Goal: Information Seeking & Learning: Check status

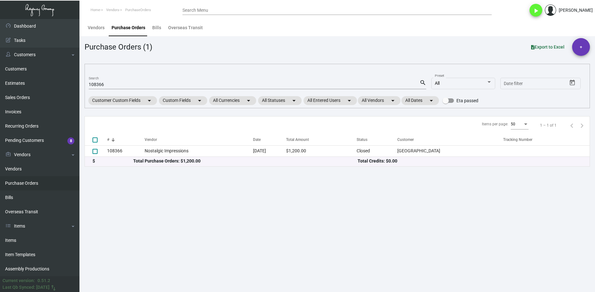
click at [98, 84] on input "108366" at bounding box center [254, 84] width 331 height 5
paste input "122"
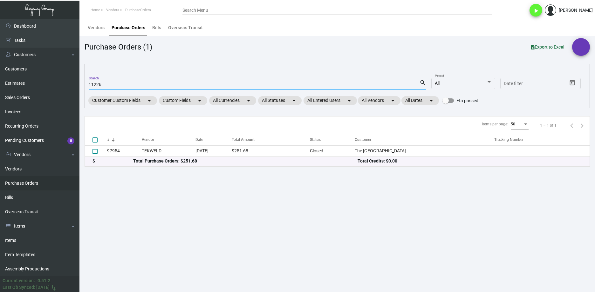
type input "11226"
click at [26, 82] on link "Estimates" at bounding box center [39, 83] width 79 height 14
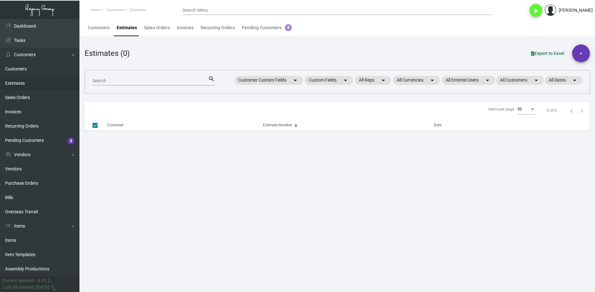
checkbox input "false"
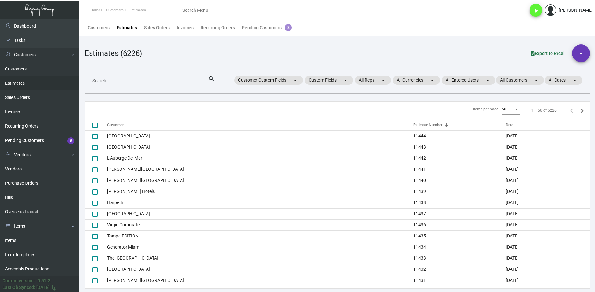
click at [122, 84] on div "Search" at bounding box center [150, 81] width 116 height 10
paste input "11226"
click at [120, 81] on input "11226" at bounding box center [150, 80] width 116 height 5
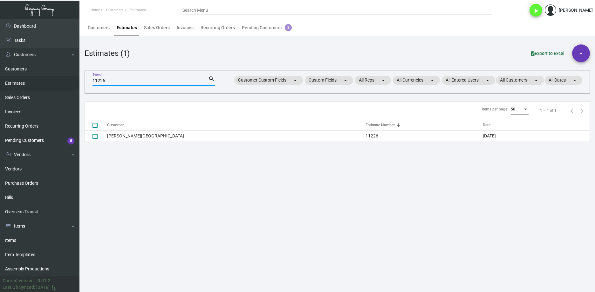
type input "11226"
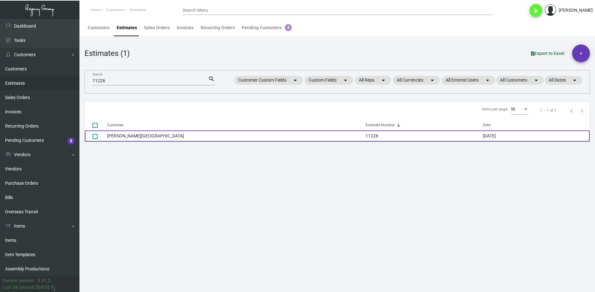
click at [125, 139] on td "Fitzpatrick Manhattan Hotel" at bounding box center [236, 136] width 258 height 11
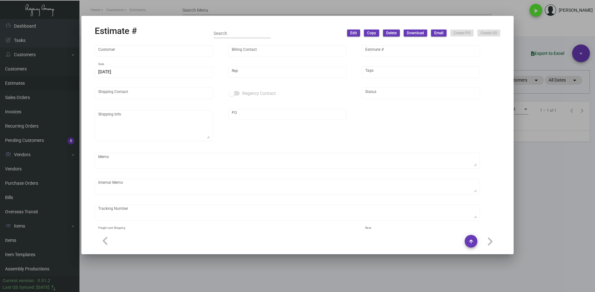
type input "Fitzpatrick Manhattan Hotel"
type input "Accounts Payable"
type input "11226"
type input "9/9/2024"
type input "[PERSON_NAME]"
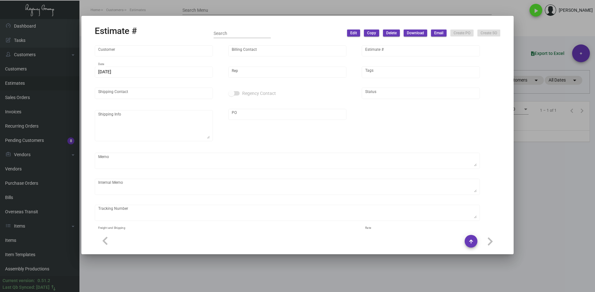
type input "Chris O'Sullivan"
type input "United States Dollar $"
type input "$ 0.00"
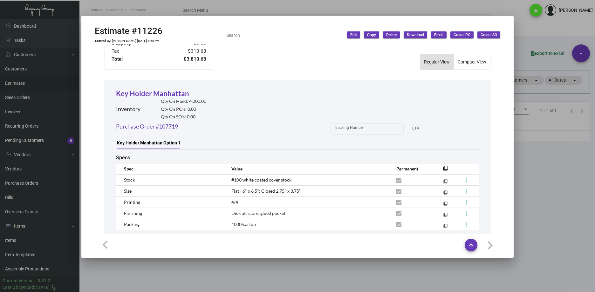
scroll to position [360, 0]
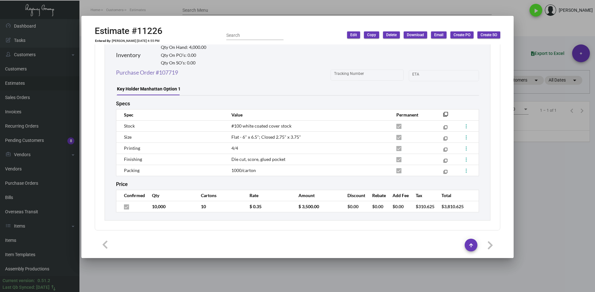
click at [168, 74] on link "Purchase Order #107719" at bounding box center [147, 72] width 62 height 9
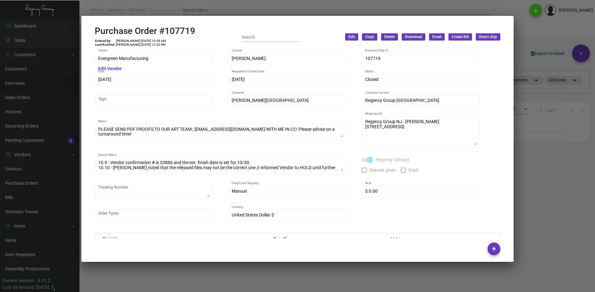
click at [199, 26] on div "Purchase Order #107719 Entered By: Joyce Lei 10/8/24, 10:38 AM Last Modified: M…" at bounding box center [297, 37] width 405 height 23
drag, startPoint x: 194, startPoint y: 32, endPoint x: 90, endPoint y: 32, distance: 104.2
click at [90, 32] on mat-dialog-container "Purchase Order #107719 Entered By: Joyce Lei 10/8/24, 10:38 AM Last Modified: M…" at bounding box center [297, 139] width 432 height 246
drag, startPoint x: 90, startPoint y: 32, endPoint x: 119, endPoint y: 30, distance: 29.0
copy h2 "Purchase Order #107719"
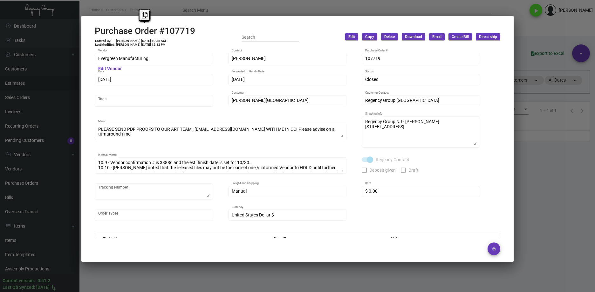
drag, startPoint x: 553, startPoint y: 185, endPoint x: 556, endPoint y: 187, distance: 3.9
click at [555, 187] on div at bounding box center [297, 146] width 595 height 292
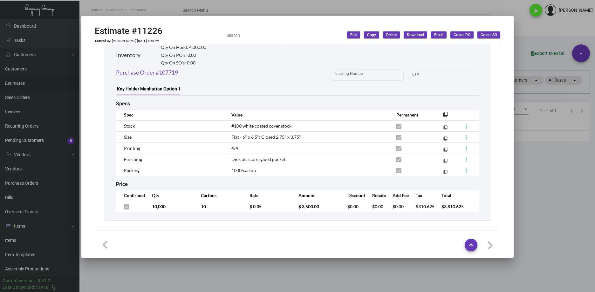
click at [182, 278] on div at bounding box center [297, 146] width 595 height 292
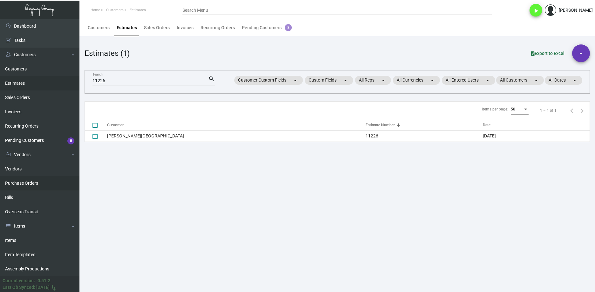
click at [29, 189] on link "Purchase Orders" at bounding box center [39, 183] width 79 height 14
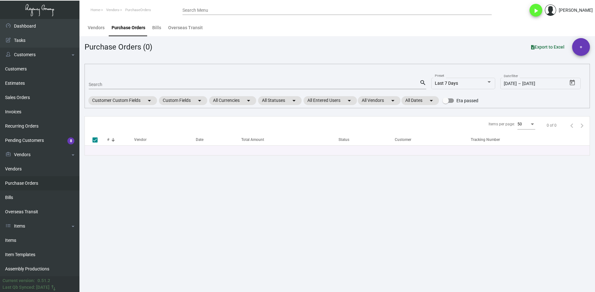
click at [118, 74] on div "Search search Last 7 Days Preset 8/6/2025 8/6/2025 – 8/12/2025 Date filter Cust…" at bounding box center [336, 86] width 505 height 44
click at [120, 82] on input "Search" at bounding box center [254, 84] width 331 height 5
paste input "107099"
type input "107099"
checkbox input "false"
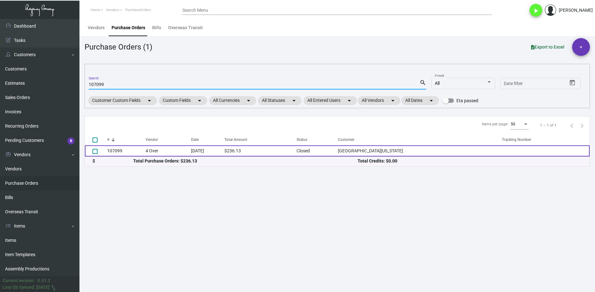
click at [153, 154] on td "4 Over" at bounding box center [167, 150] width 45 height 11
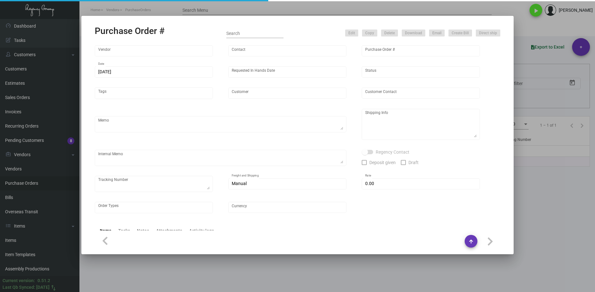
type input "4 Over"
type input "107099"
type input "8/27/2024"
type input "9/4/2024"
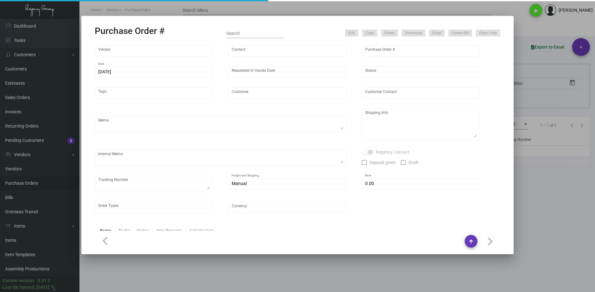
type input "Millennium Downtown New York"
type input "Lisa Pimentel"
type textarea "Millennium Downtown New York - Lisa Pimentel 55 Church Street New York, NY, 100…"
type textarea "Will ship for free to NJ WH first then to hotel. // Order # 007519110 8.30 - De…"
type input "$ 0.00"
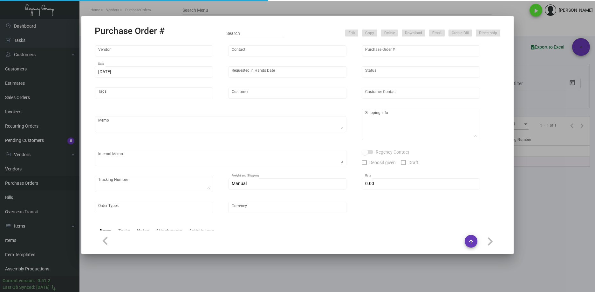
type input "United States Dollar $"
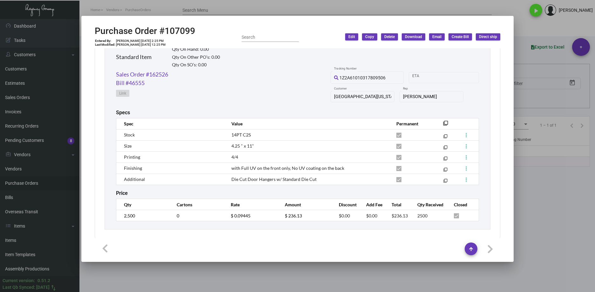
scroll to position [322, 0]
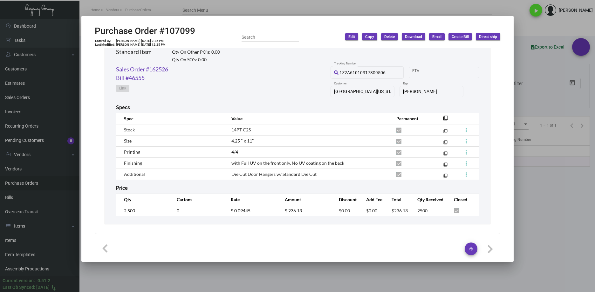
click at [584, 199] on div at bounding box center [297, 146] width 595 height 292
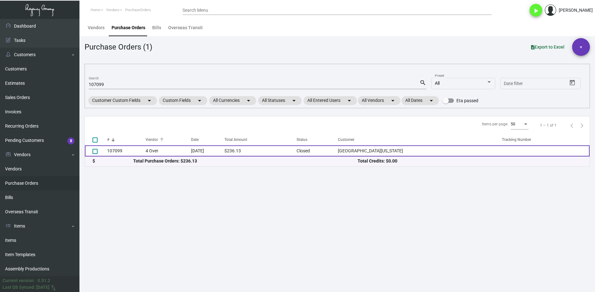
click at [166, 151] on td "4 Over" at bounding box center [167, 150] width 45 height 11
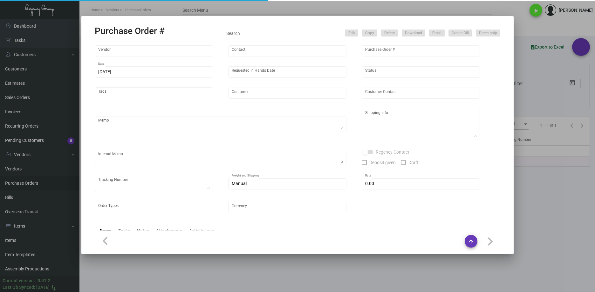
type input "4 Over"
type input "107099"
type input "8/27/2024"
type input "9/4/2024"
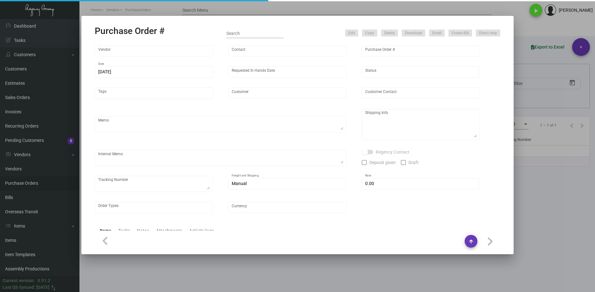
type input "Millennium Downtown New York"
type input "Lisa Pimentel"
type textarea "Millennium Downtown New York - Lisa Pimentel 55 Church Street New York, NY, 100…"
type textarea "Will ship for free to NJ WH first then to hotel. // Order # 007519110 8.30 - De…"
type input "$ 0.00"
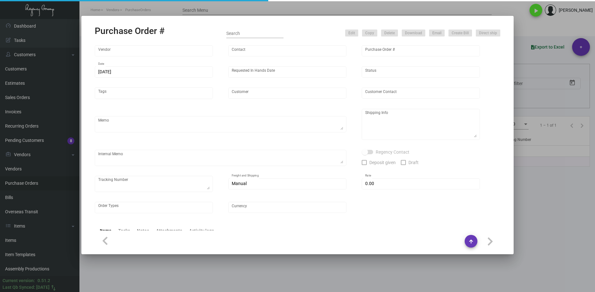
type input "United States Dollar $"
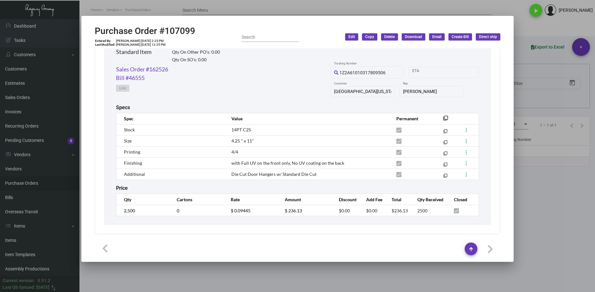
click at [288, 267] on div at bounding box center [297, 146] width 595 height 292
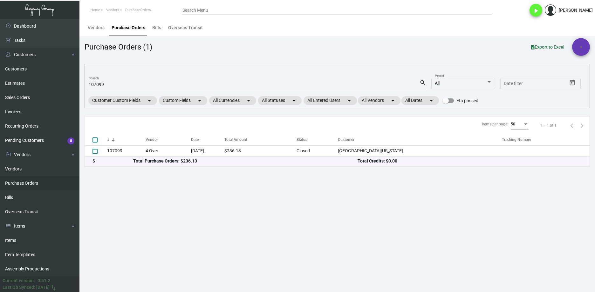
click at [99, 84] on input "107099" at bounding box center [254, 84] width 331 height 5
paste input "92540"
type input "92540"
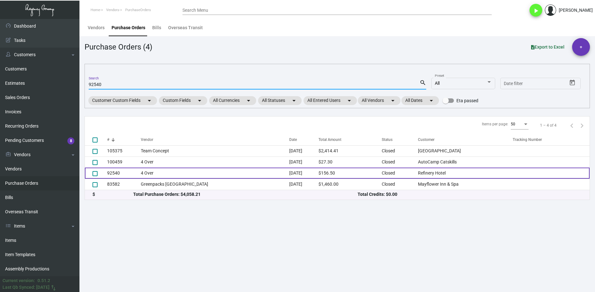
click at [126, 175] on td "92540" at bounding box center [124, 173] width 34 height 11
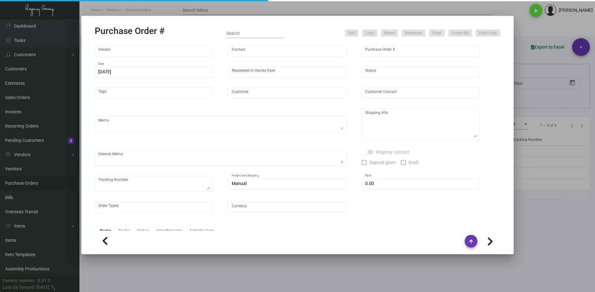
type input "4 Over"
type input "92540"
type input "8/15/2022"
type input "8/31/2022"
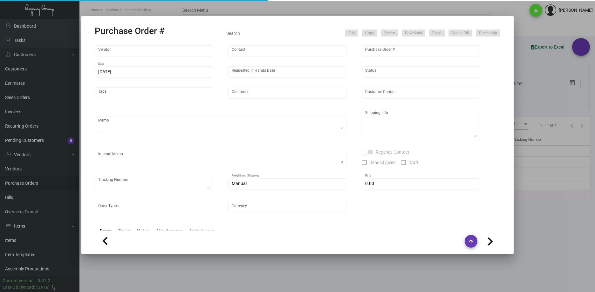
type input "Refinery Hotel"
type input "Attn: Irena Dobrijevic"
type textarea "Refinery Hotel - Attn: Allison Cirillo-Herits 63 W 38th Street New York, NY, 10…"
type input "$ 0.00"
type input "United States Dollar $"
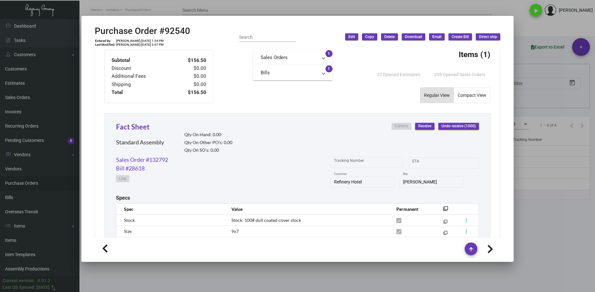
scroll to position [300, 0]
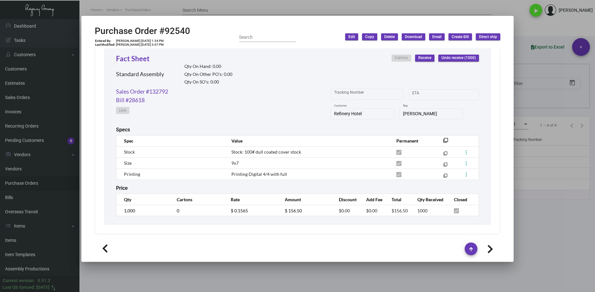
click at [385, 277] on div at bounding box center [297, 146] width 595 height 292
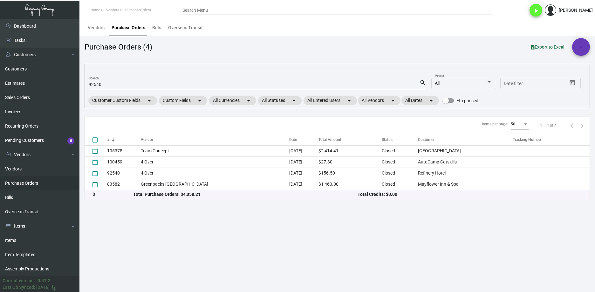
click at [90, 85] on input "92540" at bounding box center [254, 84] width 331 height 5
paste input "7106"
type input "97106"
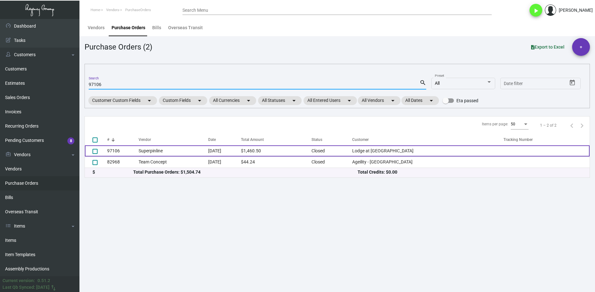
click at [130, 149] on td "97106" at bounding box center [122, 150] width 31 height 11
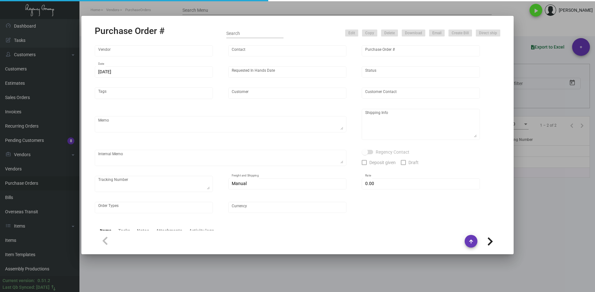
type input "Superpinline"
type input "Cara Roworth"
type input "97106"
type input "3/15/2023"
type input "4/21/2023"
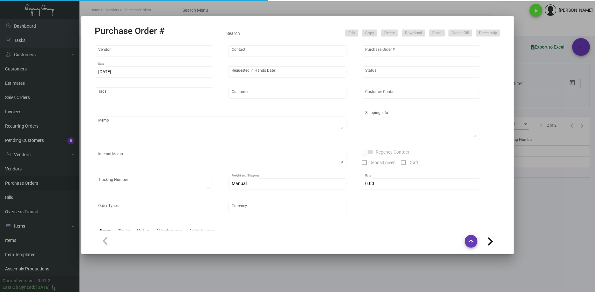
type input "Lodge at Blue Sky"
type input "Lane Stoltzner"
type textarea "BLIND Ship via UPS Ground Acct# 1AY276."
type textarea "Lane Stoltzner Lodge at Blue Sky 27649 Old Lincoln Hwy Wanship, UT, 84017 US"
type input "$ 0.00"
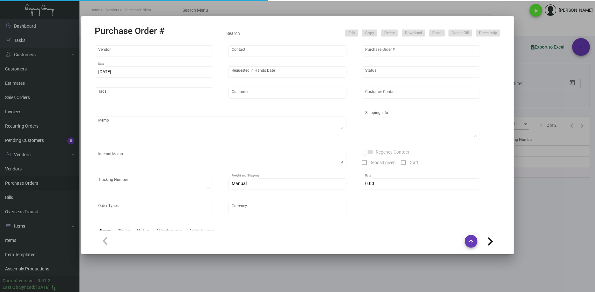
type input "United States Dollar $"
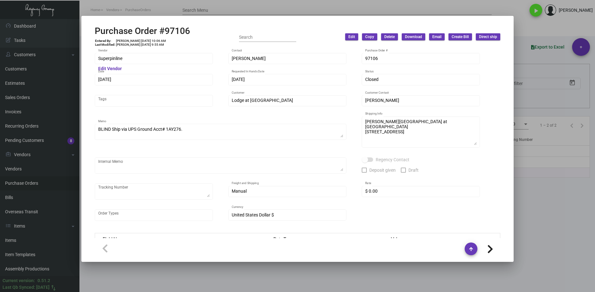
click at [126, 61] on div "Superpinline Vendor" at bounding box center [154, 58] width 112 height 12
click at [72, 58] on div "Purchase Order #97106 Entered By: Cristal Tineo 3/15/23, 10:06 AM Last Modified…" at bounding box center [297, 146] width 595 height 292
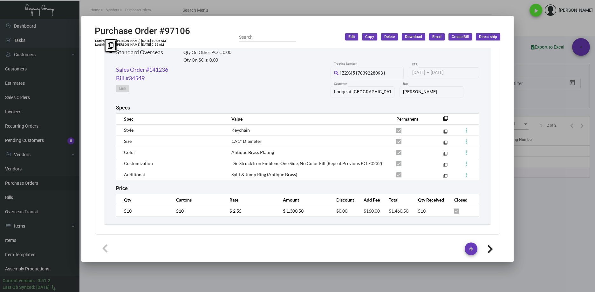
scroll to position [322, 0]
drag, startPoint x: 357, startPoint y: 212, endPoint x: 379, endPoint y: 213, distance: 21.7
click at [381, 213] on tr "510 510 $ 2.55 $ 1,300.50 $0.00 $160.00 $1,460.50 510" at bounding box center [297, 210] width 362 height 11
copy span "$160.00"
click at [147, 64] on div "Standard Overseas Qty On Hand: 0.00 Qty On Other PO’s: 0.00 Qty On SO’s: 0.00" at bounding box center [173, 54] width 115 height 24
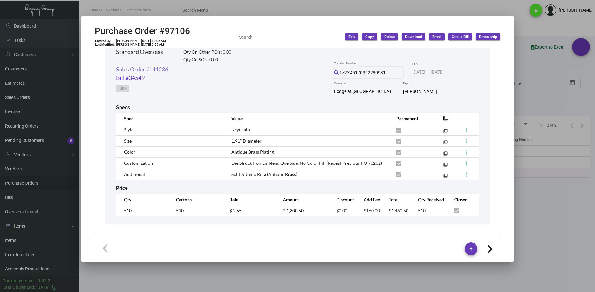
click at [149, 68] on link "Sales Order #141236" at bounding box center [142, 69] width 52 height 9
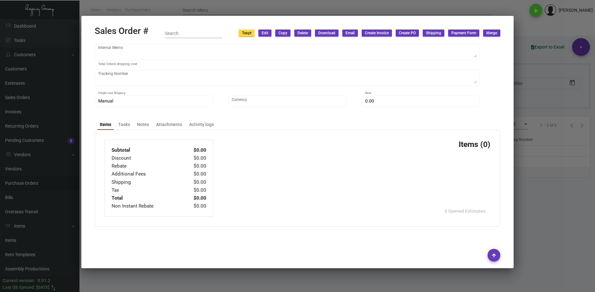
type input "Lodge at Blue Sky"
type input "Accounts Payable Ogdie"
type input "141236"
type input "3/15/2023"
type input "[PERSON_NAME]"
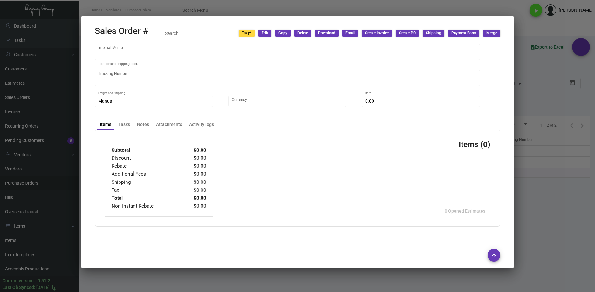
type input "Lane Stoltzner"
type textarea "Lane Stoltzner Lodge at Blue Sky 27649 Old Lincoln Hwy Wanship, UT, 84017 US"
type input "Lane Stoltzner"
type input "United States Dollar $"
type input "$ 79.84"
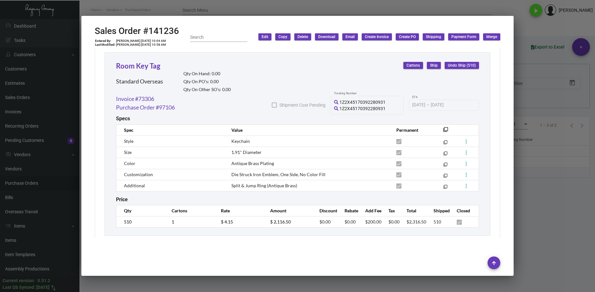
scroll to position [361, 0]
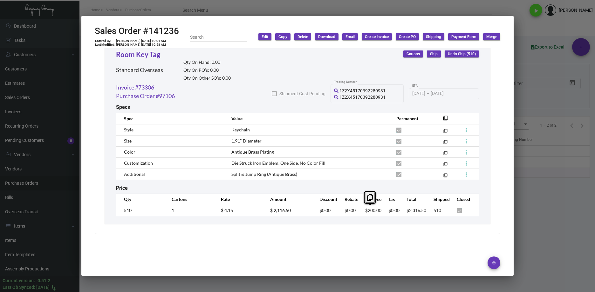
drag, startPoint x: 361, startPoint y: 212, endPoint x: 379, endPoint y: 212, distance: 17.8
click at [379, 212] on tr "510 1 $ 4.15 $ 2,116.50 $0.00 $0.00 $200.00 $0.00 $2,316.50 510" at bounding box center [297, 210] width 362 height 11
copy span "$200.00"
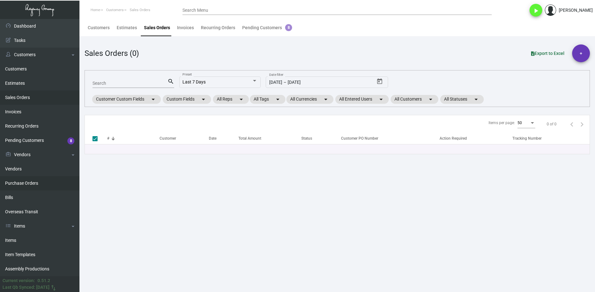
click at [38, 186] on link "Purchase Orders" at bounding box center [39, 183] width 79 height 14
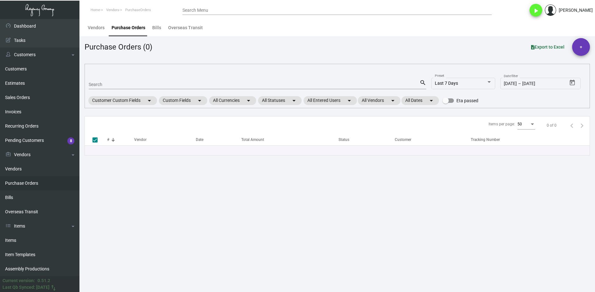
click at [134, 86] on input "Search" at bounding box center [254, 84] width 331 height 5
paste input "99450"
type input "99450"
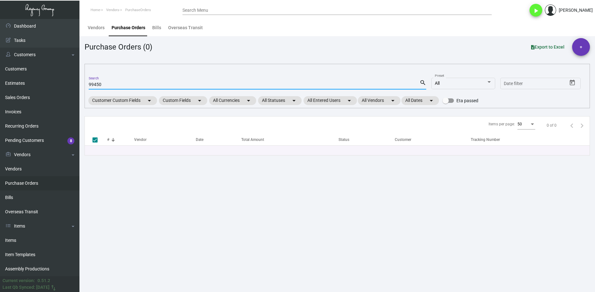
type input "99450"
checkbox input "false"
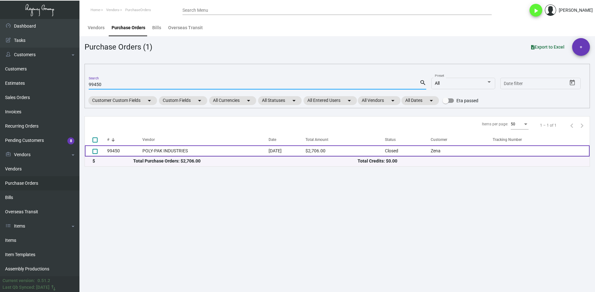
click at [183, 152] on td "POLY-PAK INDUSTRIES" at bounding box center [205, 150] width 126 height 11
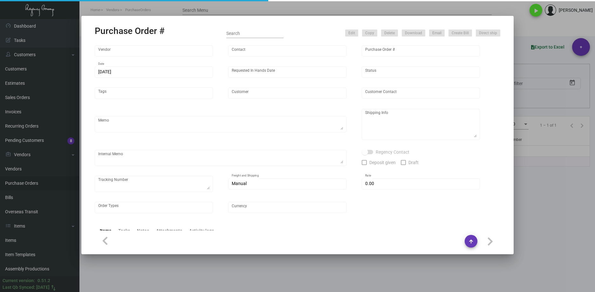
type input "POLY-PAK INDUSTRIES"
type input "Lanie LaMere"
type input "99450"
type input "6/28/2023"
type input "8/11/2023"
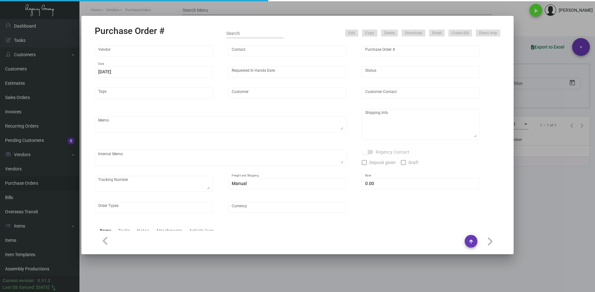
type input "Zena"
type input "Charlene Thornhill"
type textarea "Reorder - Purchase Order #83867 / When ready to ship, contact: sh@theregencygro…"
type textarea "Zena - Charlene Thornhill 1155 14th Street Northwest Washington, DC, 20005 US"
type input "$ 0.00"
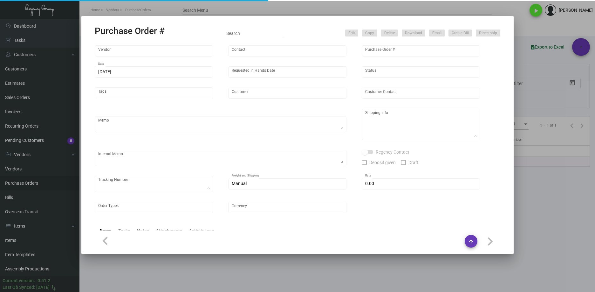
type input "United States Dollar $"
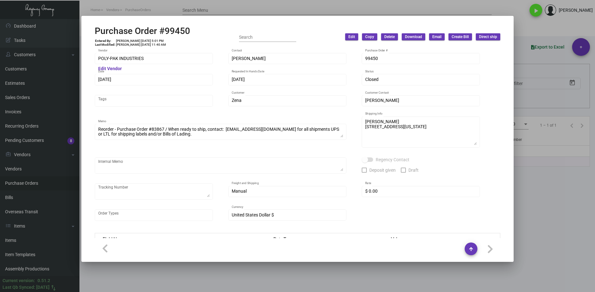
drag, startPoint x: 394, startPoint y: 280, endPoint x: 339, endPoint y: 248, distance: 63.2
click at [393, 280] on div at bounding box center [297, 146] width 595 height 292
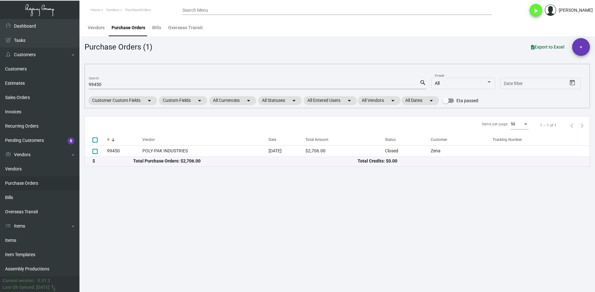
click at [98, 81] on div "99450 Search" at bounding box center [254, 84] width 331 height 10
click at [98, 82] on input "99450" at bounding box center [254, 84] width 331 height 5
click at [99, 85] on input "99450" at bounding box center [254, 84] width 331 height 5
paste input "106419"
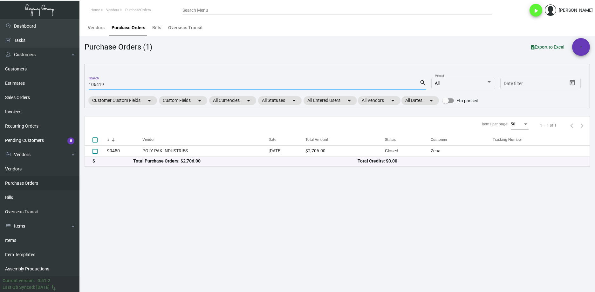
type input "106419"
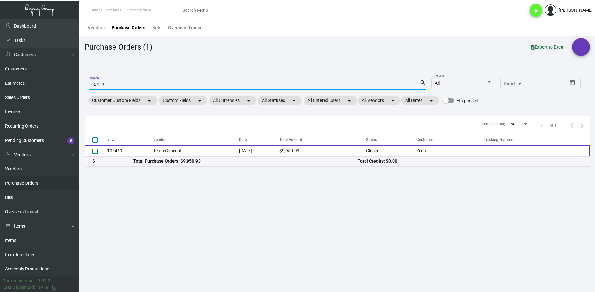
click at [171, 150] on td "Team Concept" at bounding box center [196, 150] width 86 height 11
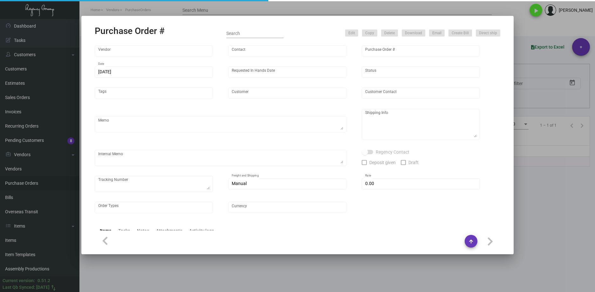
type input "Team Concept"
type input "Branden Harris"
type input "106419"
type input "7/15/2024"
type input "8/7/2024"
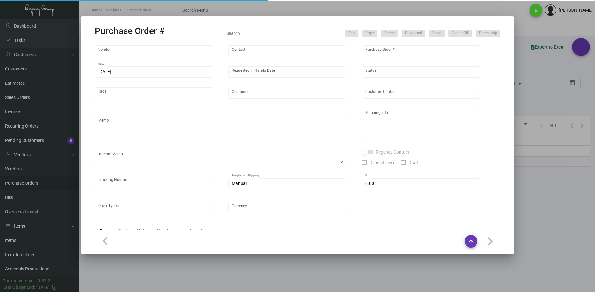
type input "Zena"
type input "Charlene Thornhill"
type textarea "PLEASE SEND PDF PROOFS TO OUR ART TEAM ; ART@THEREGENCYGROUP.NET WITH ME IN CC!…"
type textarea "Zena - Charlene Thornhill 1155 14th Street Northwest Washington, DC, 20005 US"
type textarea "7.17 - Proofs sent over; APPROVED. // TA set for ~10-15 BD after approval, so s…"
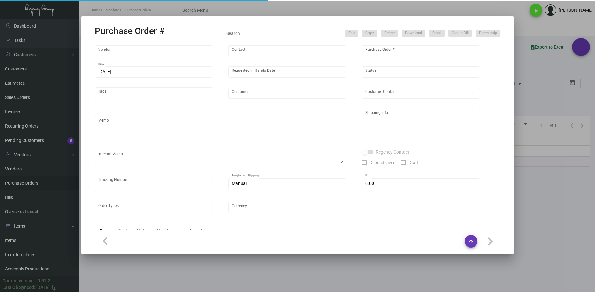
type input "$ 0.00"
type input "United States Dollar $"
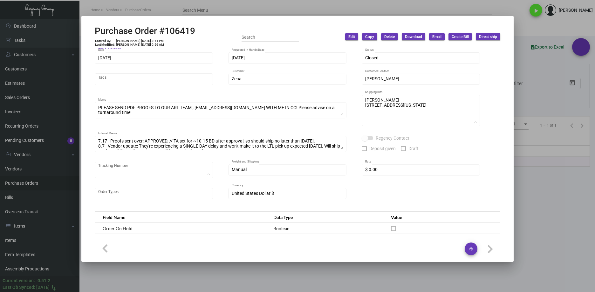
scroll to position [32, 0]
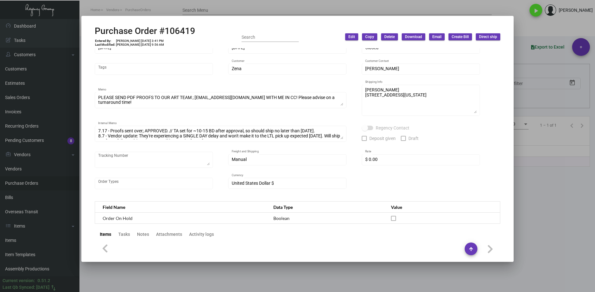
click at [337, 265] on div at bounding box center [297, 146] width 595 height 292
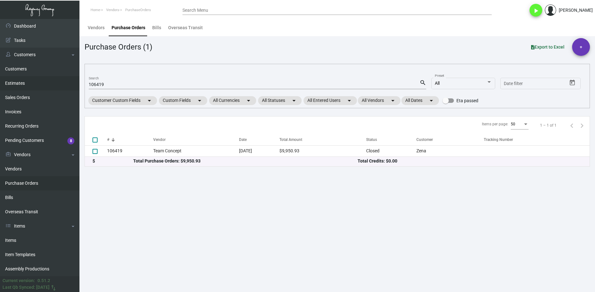
click at [24, 84] on link "Estimates" at bounding box center [39, 83] width 79 height 14
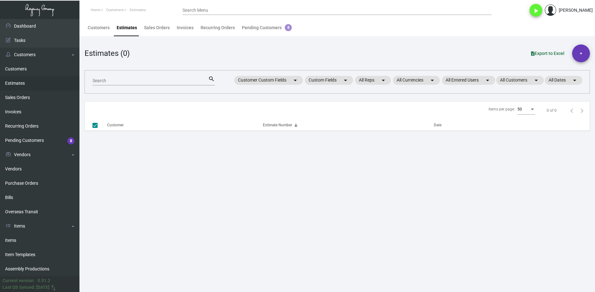
checkbox input "false"
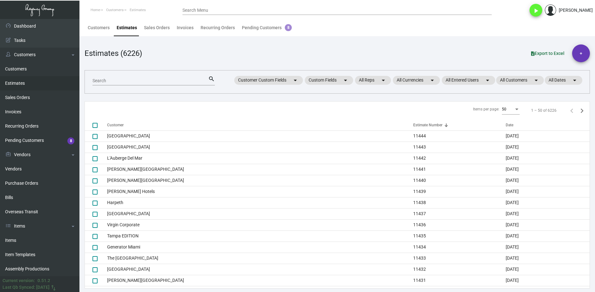
click at [100, 82] on input "Search" at bounding box center [150, 80] width 116 height 5
paste input "7153"
type input "7153"
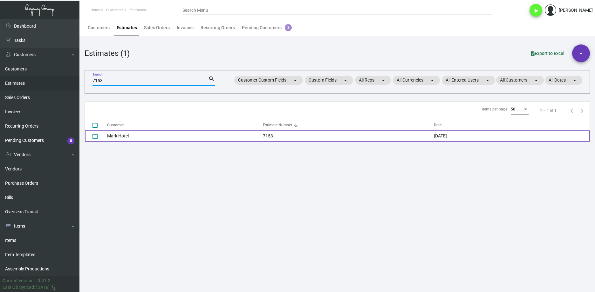
click at [111, 132] on td "Mark Hotel" at bounding box center [185, 136] width 156 height 11
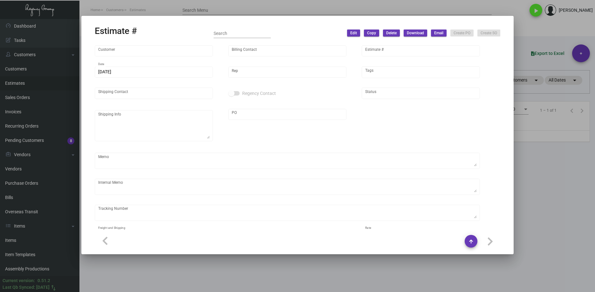
type input "Mark Hotel"
type input "Oliver Senbahar"
type input "7153"
type input "11/5/2021"
type input "[PERSON_NAME]"
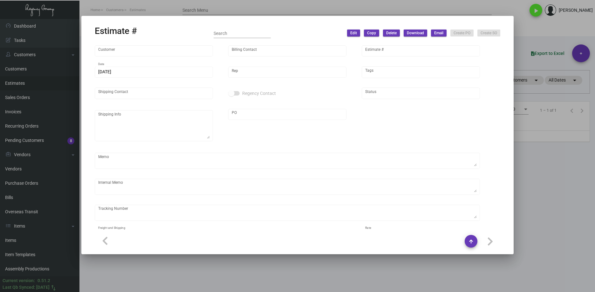
type textarea "** INVENTORY ** REGENCY NJ WAREHOUSE **"
type input "United States Dollar $"
type input "$ 0.00"
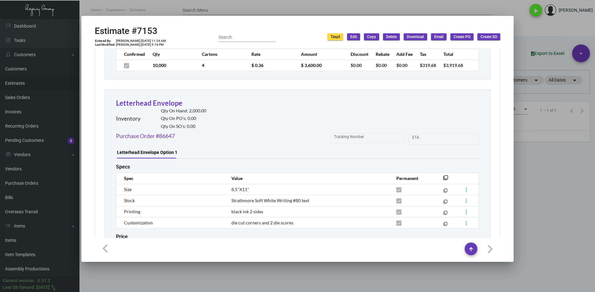
scroll to position [1617, 0]
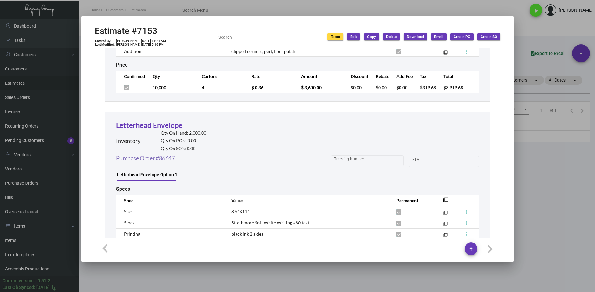
click at [170, 154] on link "Purchase Order #86647" at bounding box center [145, 158] width 59 height 9
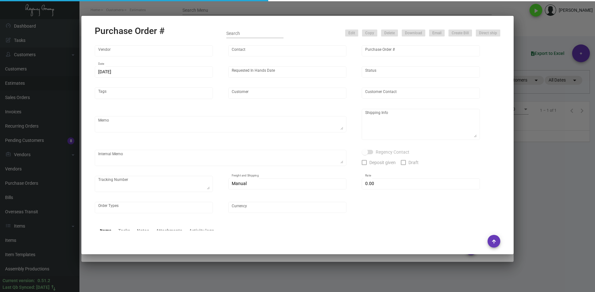
type input "Evergreen Manufacturing"
type input "Tori Loosen"
type input "86647"
type input "11/30/2021"
type input "12/18/2021"
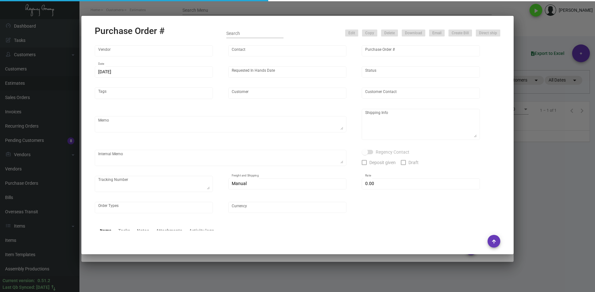
type input "Mark Hotel"
type textarea "Regency Group NJ Alex Penate 22 Belgrove Dr. Kearny, NJ 07032 US"
checkbox input "true"
type input "$ 0.00"
type input "United States Dollar $"
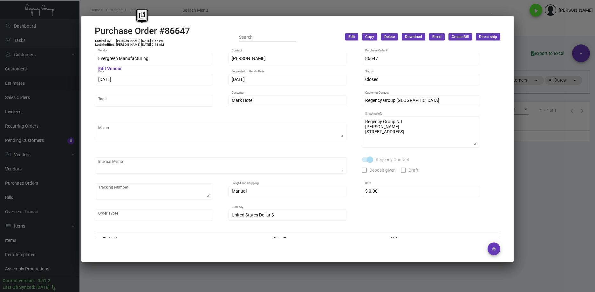
drag, startPoint x: 167, startPoint y: 31, endPoint x: 91, endPoint y: 33, distance: 76.3
click at [91, 33] on mat-dialog-container "Purchase Order #86647 Entered By: Levi Backman 11/30/21, 1:57 PM Last Modified:…" at bounding box center [297, 139] width 432 height 246
copy h2 "Purchase Order #86647"
click at [100, 55] on div "Evergreen Manufacturing Vendor" at bounding box center [154, 58] width 112 height 12
click at [86, 59] on mat-dialog-container "Purchase Order #86647 Entered By: Levi Backman 11/30/21, 1:57 PM Last Modified:…" at bounding box center [297, 139] width 432 height 246
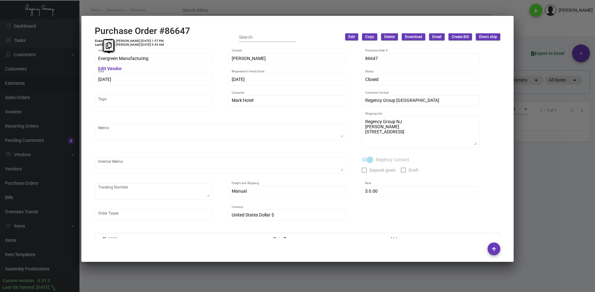
click at [147, 44] on td "Shelly Odor 1/12/22, 9:43 AM" at bounding box center [140, 45] width 49 height 4
drag, startPoint x: 149, startPoint y: 41, endPoint x: 138, endPoint y: 41, distance: 11.1
click at [138, 41] on td "Levi Backman 11/30/21, 1:57 PM" at bounding box center [140, 41] width 49 height 4
click at [137, 40] on td "Levi Backman 11/30/21, 1:57 PM" at bounding box center [140, 41] width 49 height 4
drag, startPoint x: 136, startPoint y: 40, endPoint x: 150, endPoint y: 41, distance: 13.7
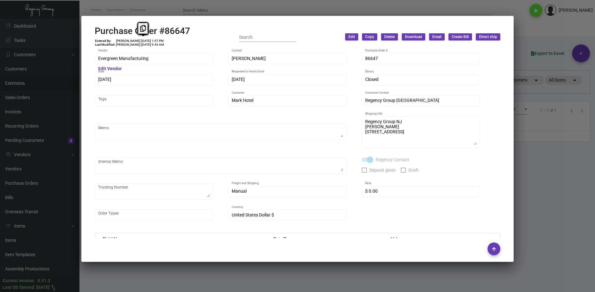
click at [150, 41] on td "Levi Backman 11/30/21, 1:57 PM" at bounding box center [140, 41] width 49 height 4
copy td "11/30/21"
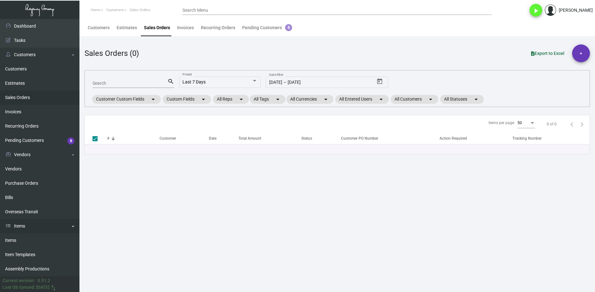
click at [36, 222] on link "Items" at bounding box center [39, 226] width 79 height 14
click at [40, 227] on link "Items" at bounding box center [39, 226] width 79 height 14
click at [31, 241] on link "Items" at bounding box center [39, 240] width 79 height 14
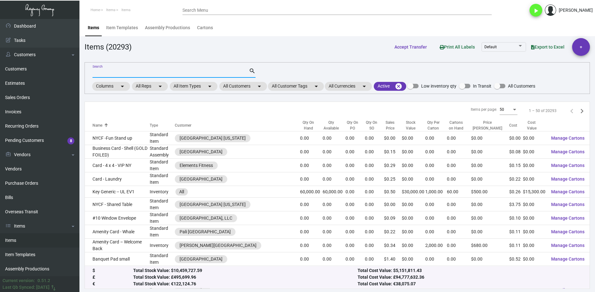
click at [171, 71] on input "Search" at bounding box center [170, 73] width 156 height 5
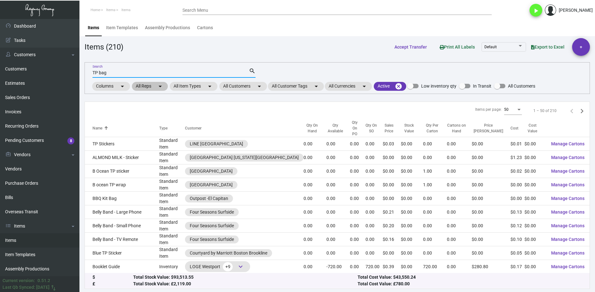
type input "TP bag"
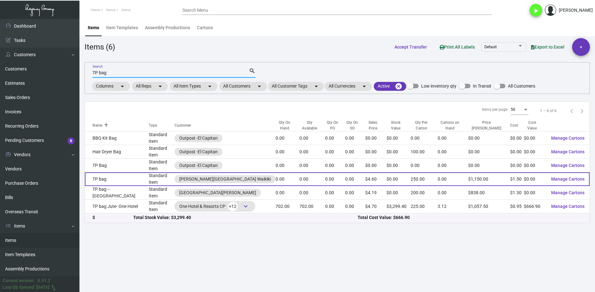
click at [113, 172] on td "TP bag" at bounding box center [117, 179] width 64 height 14
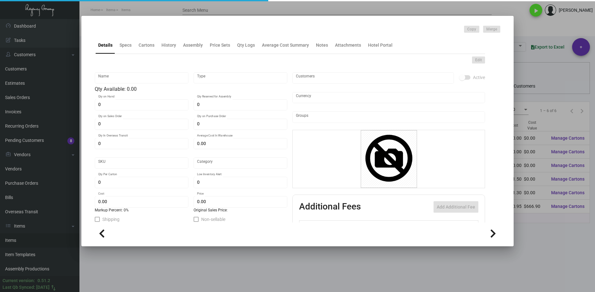
type input "TP bag"
type input "Standard Item"
type input "$ 0.00"
type input "Overseas"
type input "250"
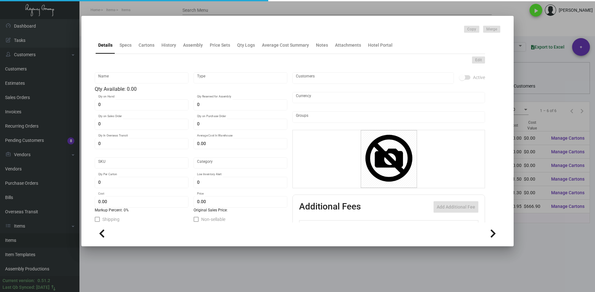
type input "$ 1.50"
type input "$ 4.60"
checkbox input "true"
type input "United States Dollar $"
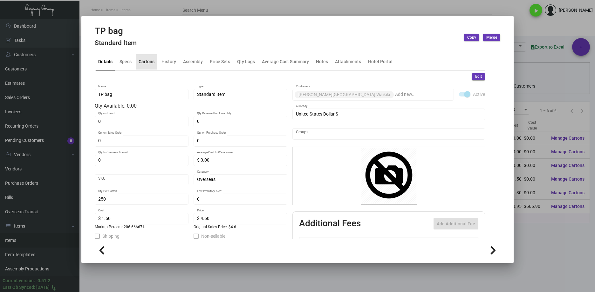
click at [155, 59] on div "Cartons" at bounding box center [146, 61] width 21 height 15
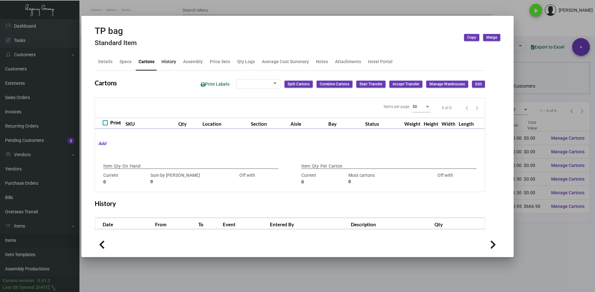
checkbox input "true"
type input "0"
type input "250"
type input "+250"
click at [160, 59] on div "History" at bounding box center [169, 61] width 20 height 15
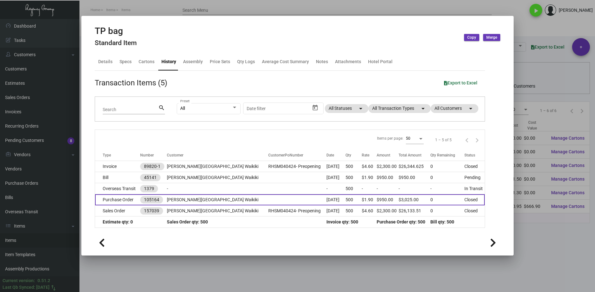
click at [133, 202] on td "Purchase Order" at bounding box center [117, 199] width 45 height 11
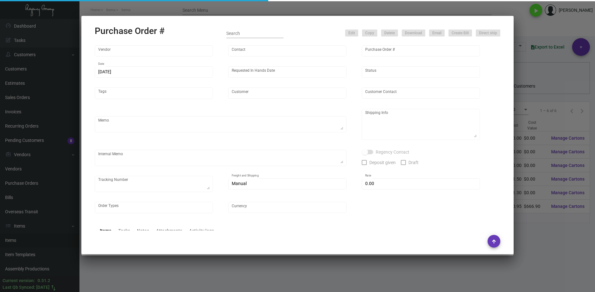
type input "Hangzhou Nuoyi Daily Necessities Co.,Ltd"
type input "[PERSON_NAME]"
type input "105164"
type input "[DATE]"
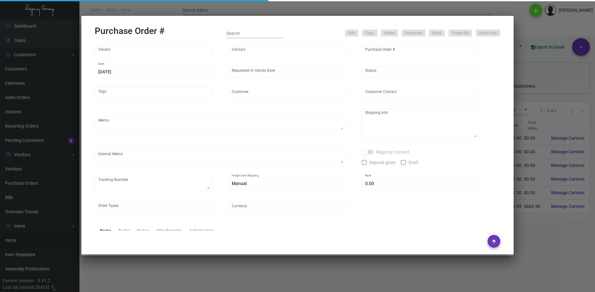
type input "[PERSON_NAME][GEOGRAPHIC_DATA] Waikiki"
type textarea "Please ship by boat to our NJ warehouse."
type textarea "Regency Group LA [STREET_ADDRESS]"
type textarea "robe sample PO #104770 - [MEDICAL_DATA] [DATE] ACH down-payment rec'd $26,029.0…"
checkbox input "true"
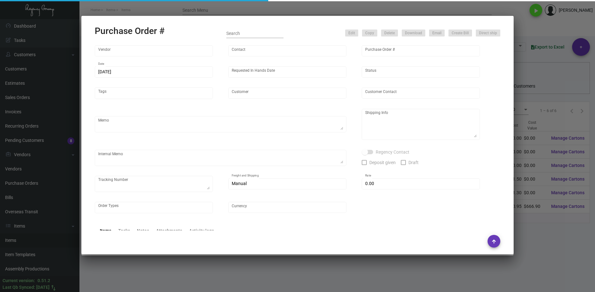
type input "$ 0.00"
type input "United States Dollar $"
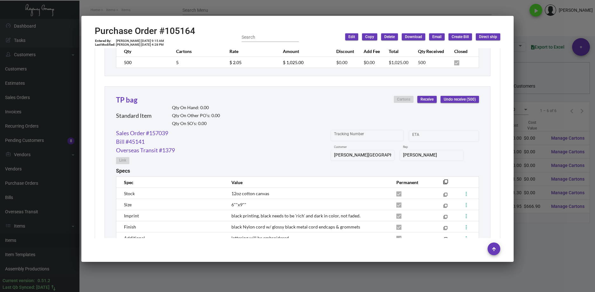
scroll to position [653, 0]
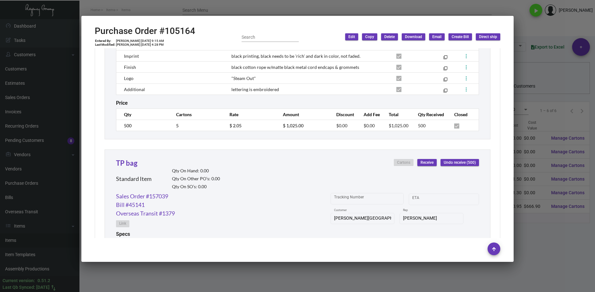
click at [214, 275] on div at bounding box center [297, 146] width 595 height 292
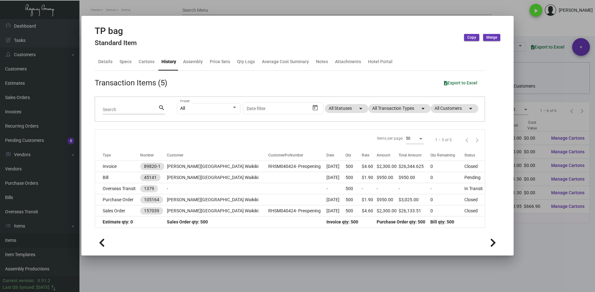
click at [148, 287] on div at bounding box center [297, 146] width 595 height 292
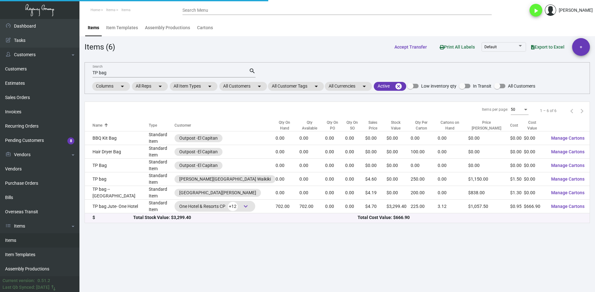
click at [144, 281] on main "Items Item Templates Assembly Productions Cartons Items (6) Accept Transfer Pri…" at bounding box center [336, 155] width 515 height 273
click at [38, 184] on link "Purchase Orders" at bounding box center [39, 183] width 79 height 14
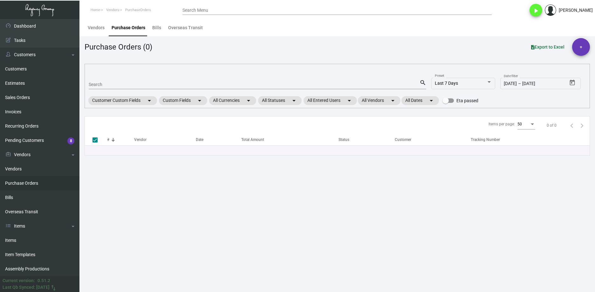
click at [130, 80] on div "Search" at bounding box center [254, 84] width 331 height 10
click at [130, 82] on div "Search" at bounding box center [254, 84] width 331 height 10
paste input "98174"
type input "98174"
checkbox input "false"
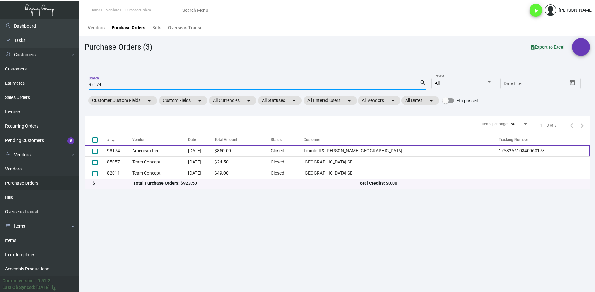
click at [164, 155] on td "American Pen" at bounding box center [160, 150] width 56 height 11
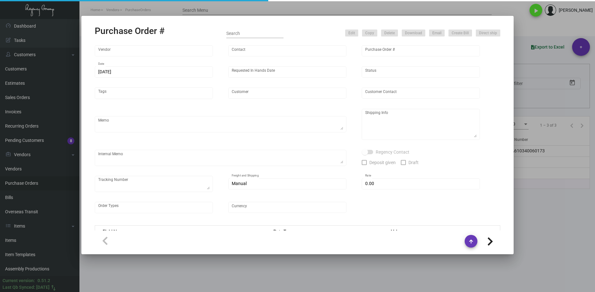
type input "American Pen"
type input "98174"
type input "[DATE]"
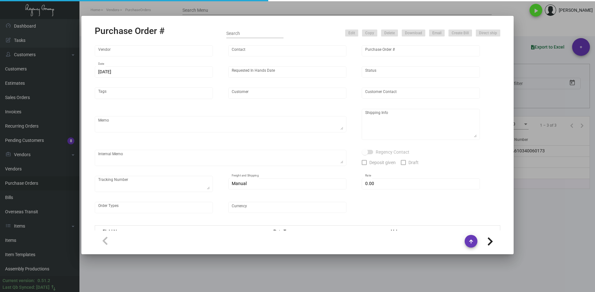
type input "Trumbull & [PERSON_NAME][GEOGRAPHIC_DATA]"
type input "[PERSON_NAME]"
type textarea "Item# CT-063 / When ready to ship, contact: [EMAIL_ADDRESS][DOMAIN_NAME] for al…"
type textarea "Trumbull & [PERSON_NAME] Hotel - [PERSON_NAME] [STREET_ADDRESS][PERSON_NAME]"
type textarea "1ZY32A610340060173"
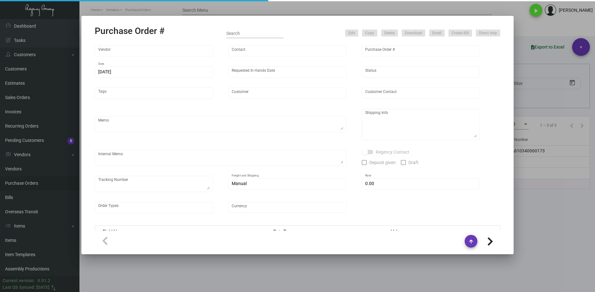
type input "$ 0.00"
type input "United States Dollar $"
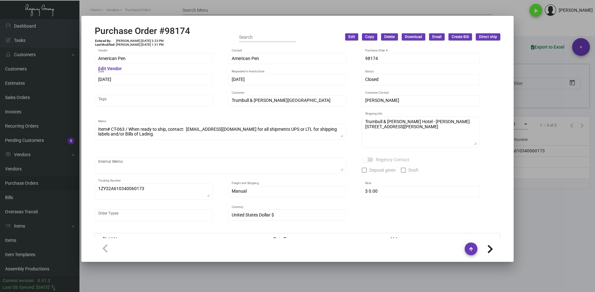
click at [294, 270] on div at bounding box center [297, 146] width 595 height 292
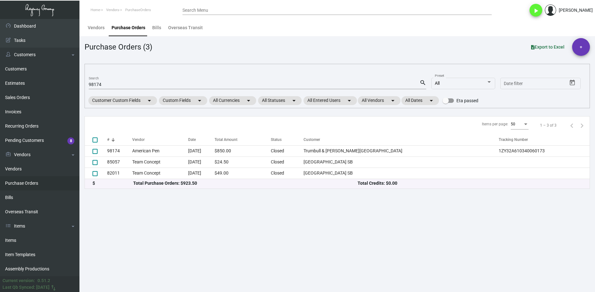
click at [96, 85] on input "98174" at bounding box center [254, 84] width 331 height 5
paste input "101310"
type input "101310"
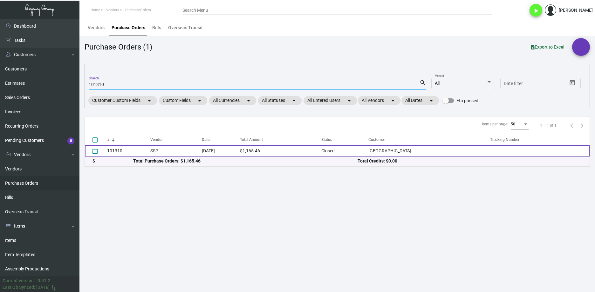
click at [158, 151] on td "SSP" at bounding box center [175, 150] width 51 height 11
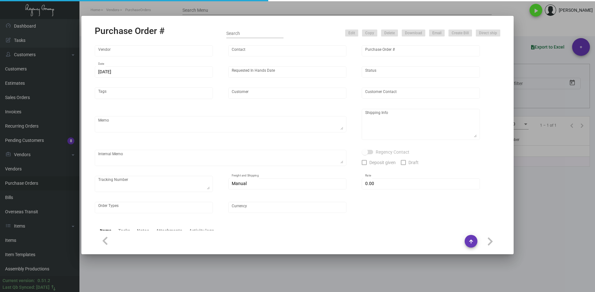
type input "SSP"
type input "[PERSON_NAME]"
type input "101310"
type input "[DATE]"
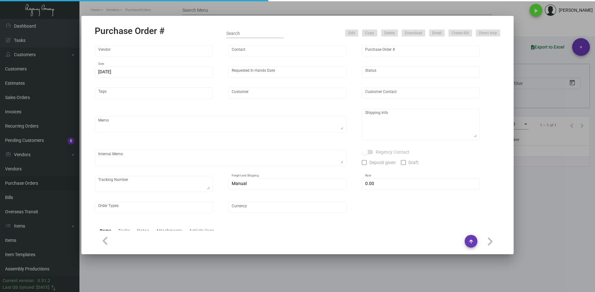
type input "[GEOGRAPHIC_DATA]"
type input "[PERSON_NAME]"
type textarea "Quote# 5269192 / Reorder - PO#90709"
type textarea "[GEOGRAPHIC_DATA] - [PERSON_NAME] [STREET_ADDRESS][PERSON_NAME]"
type textarea "*****Sales Tax in the amount of $100.52 is being added to Shipping.*****"
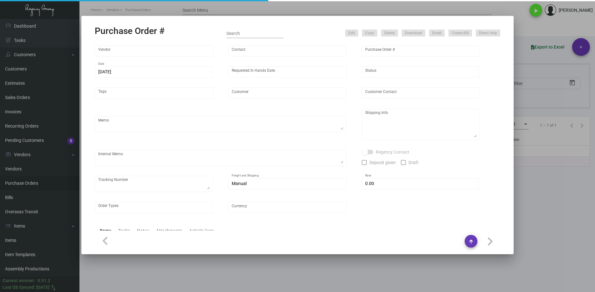
type input "$ 0.00"
type input "United States Dollar $"
